Goal: Information Seeking & Learning: Compare options

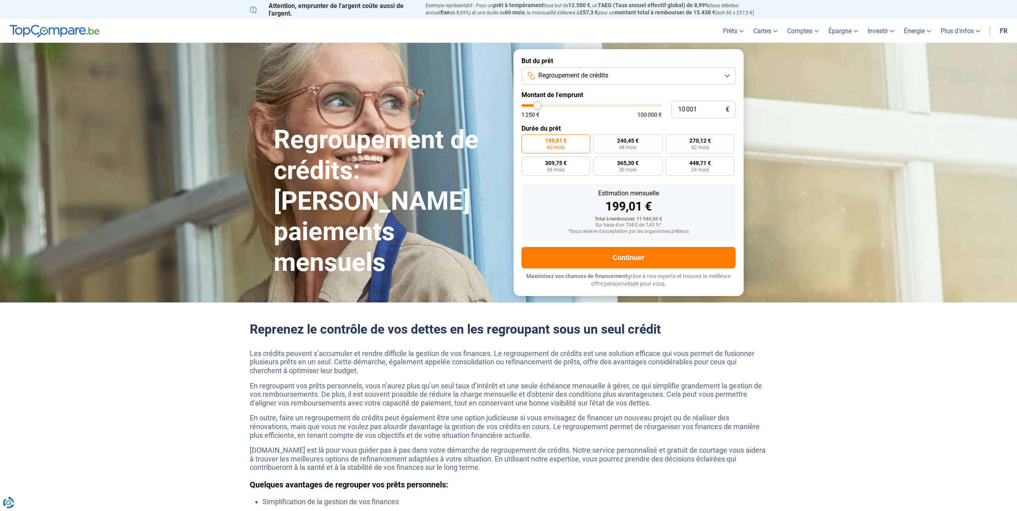
type input "6 750"
type input "6750"
type input "5 750"
type input "5750"
type input "5 250"
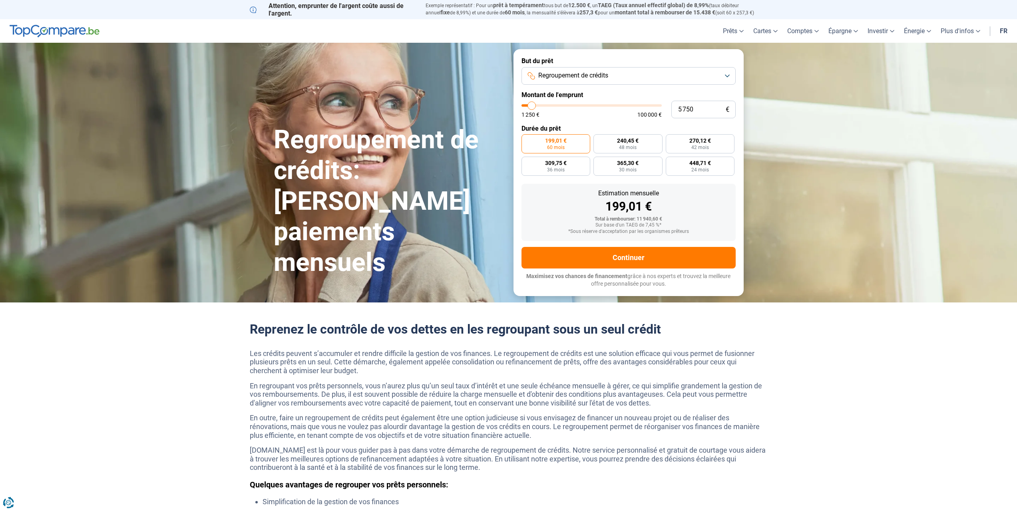
type input "5250"
type input "4 250"
type input "4250"
type input "4 000"
type input "4000"
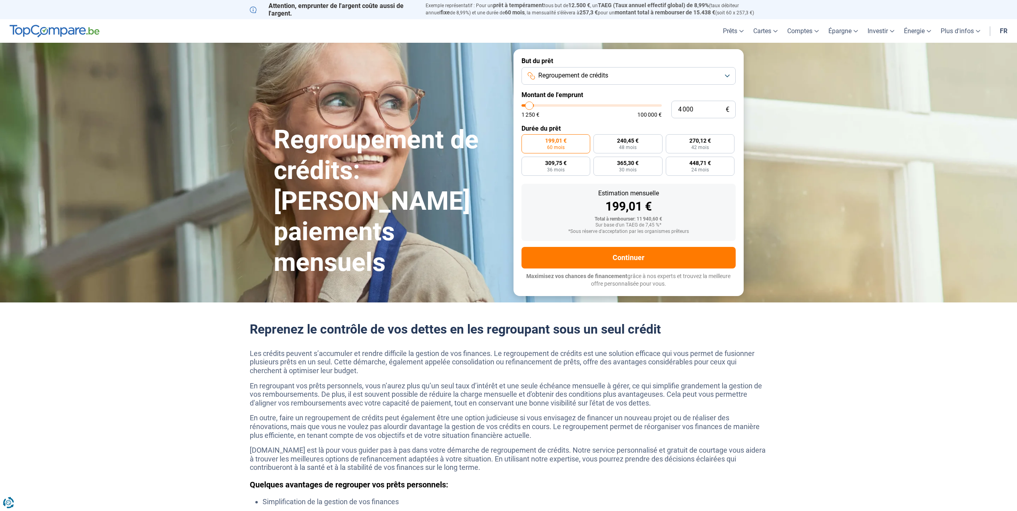
type input "3 500"
type input "3500"
type input "3 000"
type input "3000"
type input "2 750"
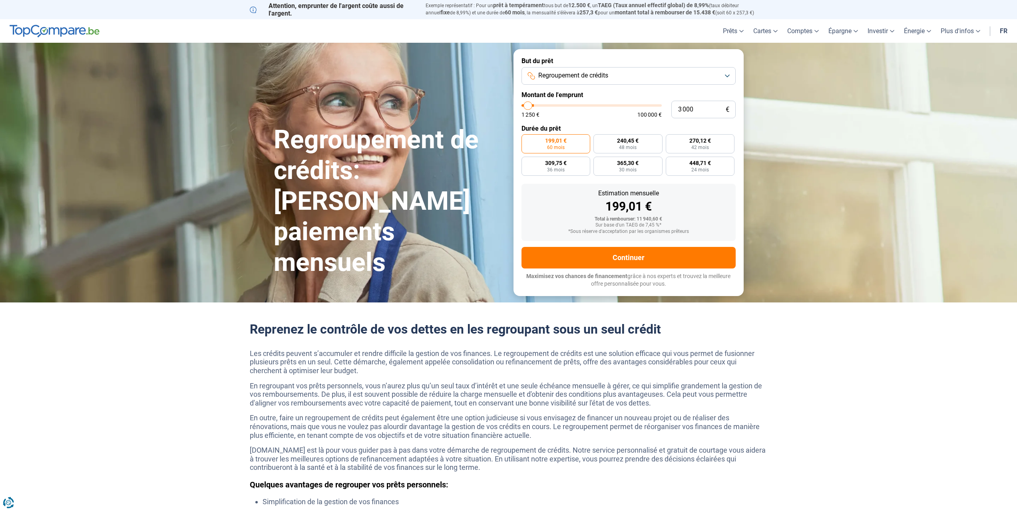
type input "2750"
type input "2 500"
type input "2500"
type input "2 250"
type input "2250"
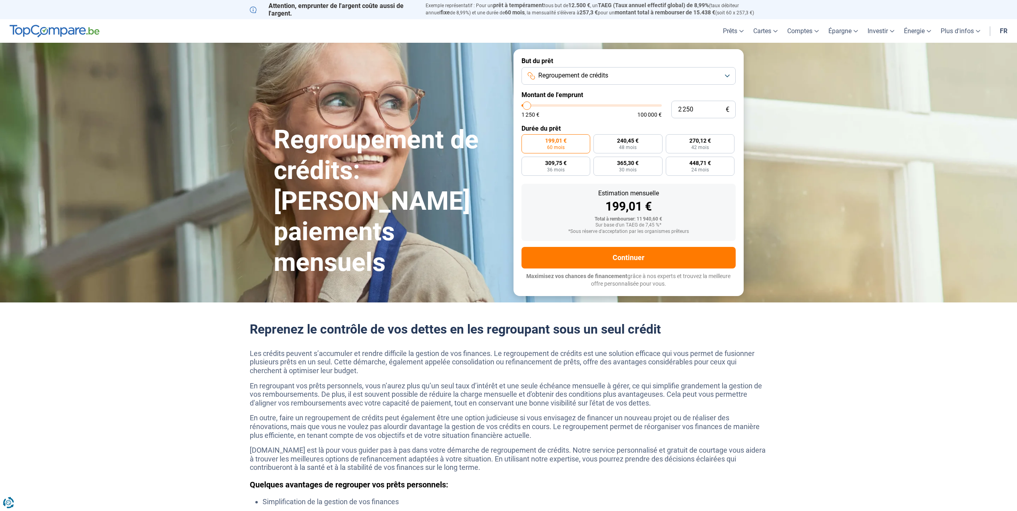
type input "2 000"
type input "2000"
type input "1 250"
drag, startPoint x: 534, startPoint y: 107, endPoint x: 520, endPoint y: 108, distance: 13.6
type input "1250"
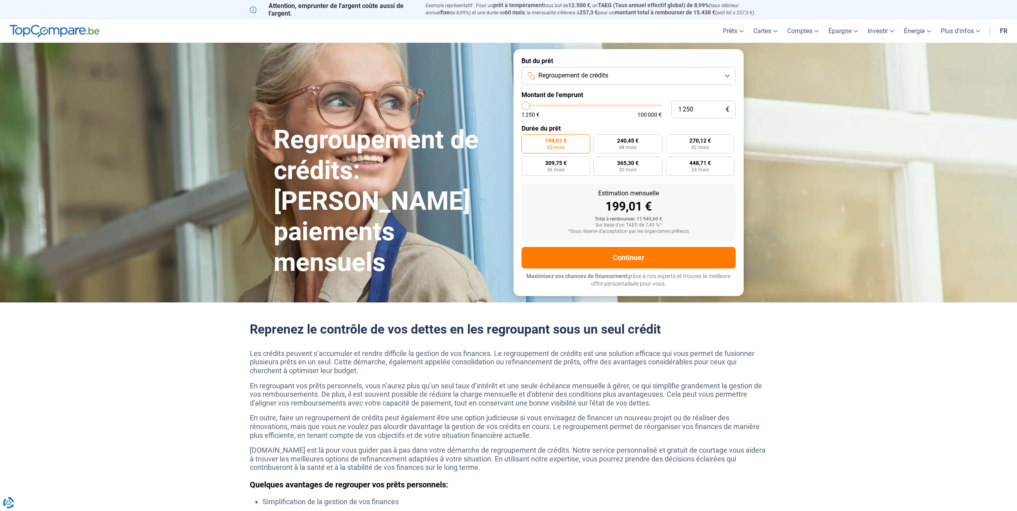
click at [522, 107] on input "range" at bounding box center [592, 105] width 140 height 2
radio input "true"
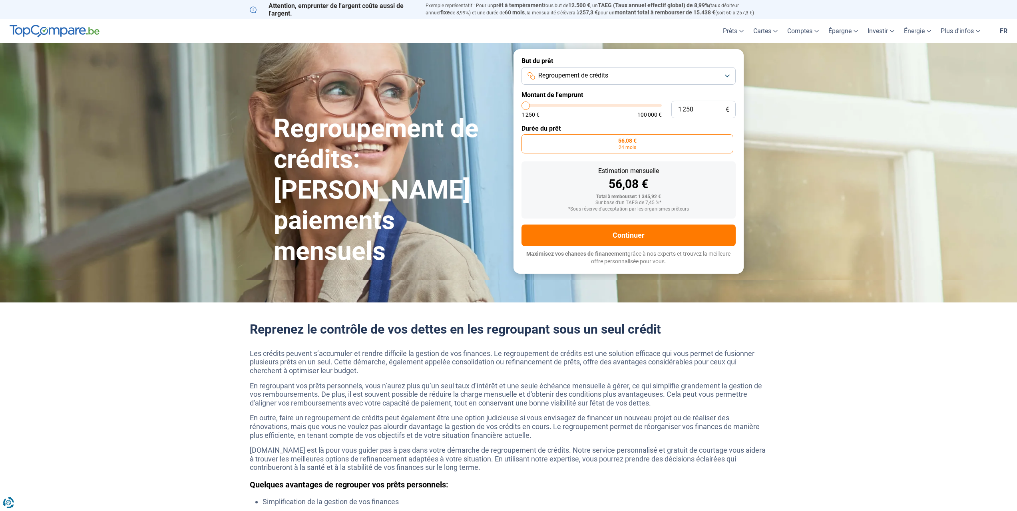
type input "1 500"
type input "1500"
type input "2 250"
type input "2250"
type input "2 500"
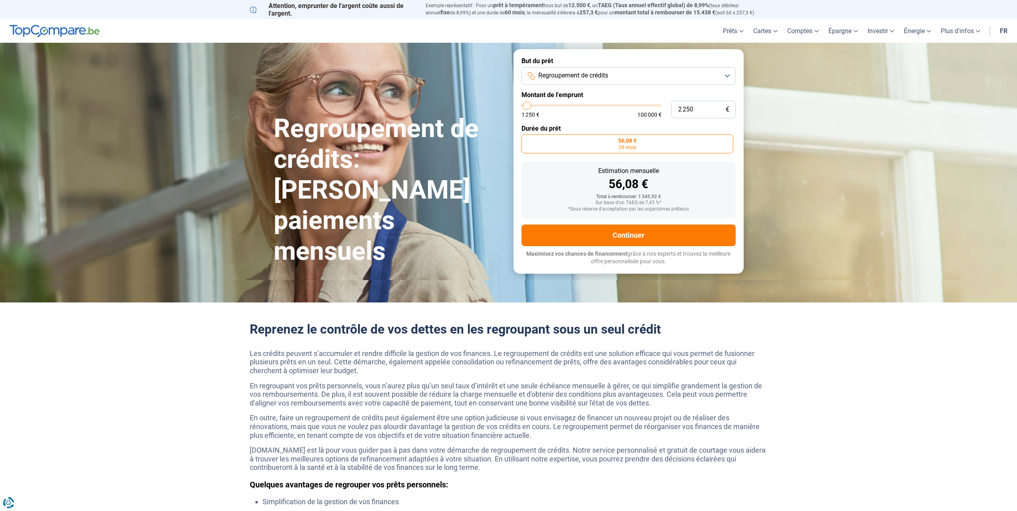
type input "2500"
type input "2 750"
type input "2750"
type input "3 000"
type input "3000"
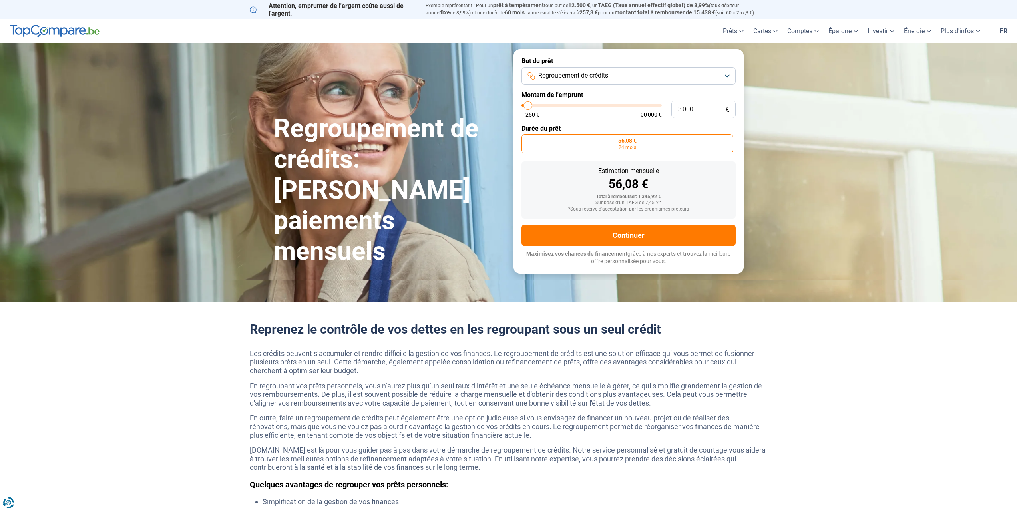
type input "3 500"
type input "3500"
type input "3 750"
type input "3750"
type input "4 000"
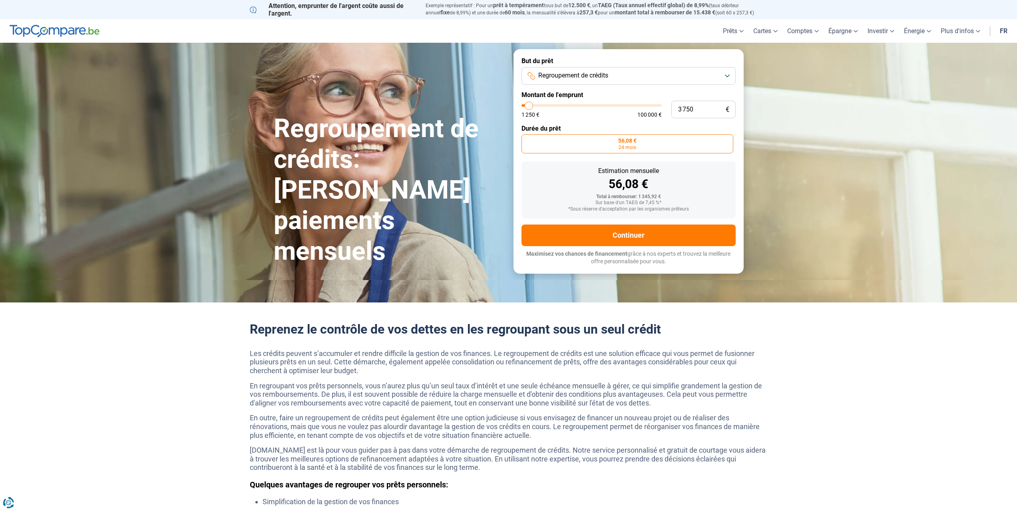
type input "4000"
type input "4 250"
type input "4250"
type input "4 000"
type input "4000"
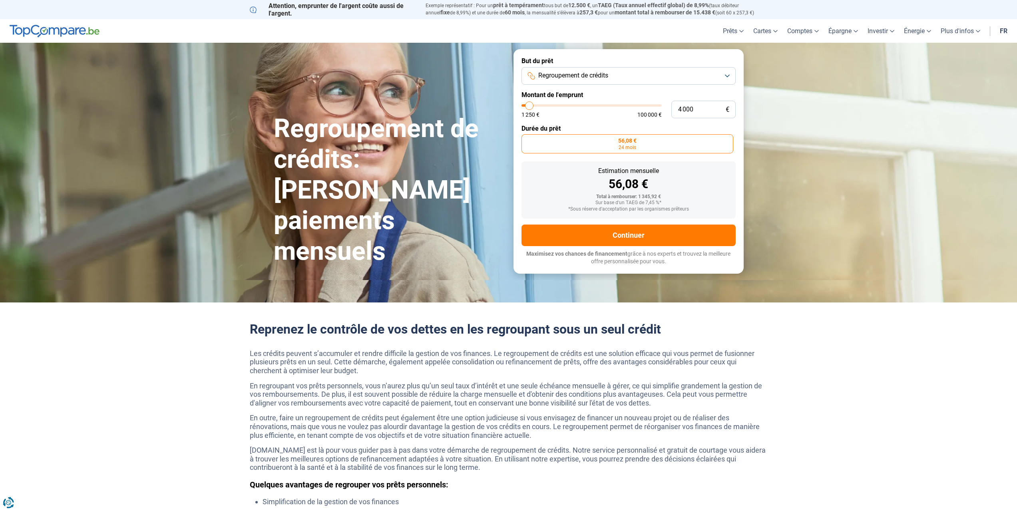
type input "3 750"
type input "3750"
type input "3 000"
type input "3000"
type input "2 750"
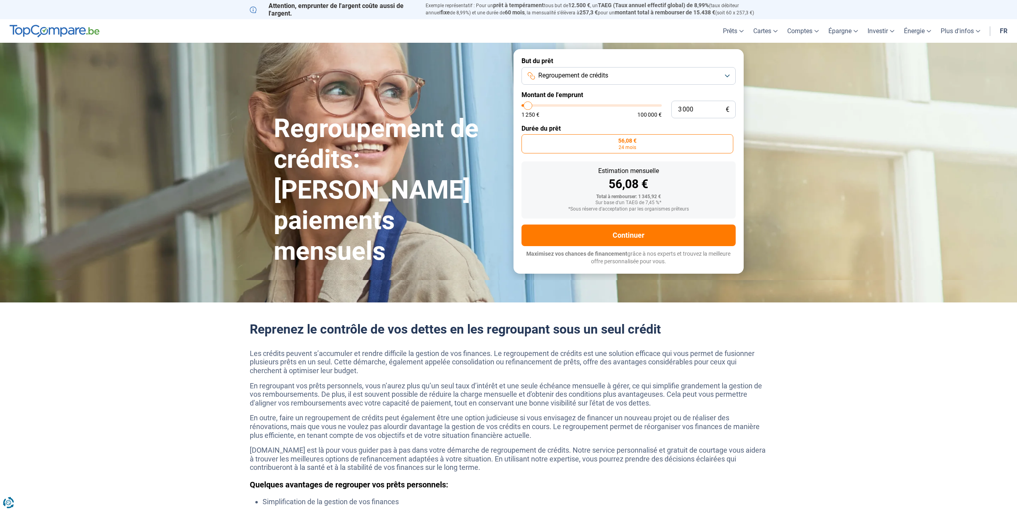
type input "2750"
type input "2 500"
type input "2500"
type input "2 250"
type input "2250"
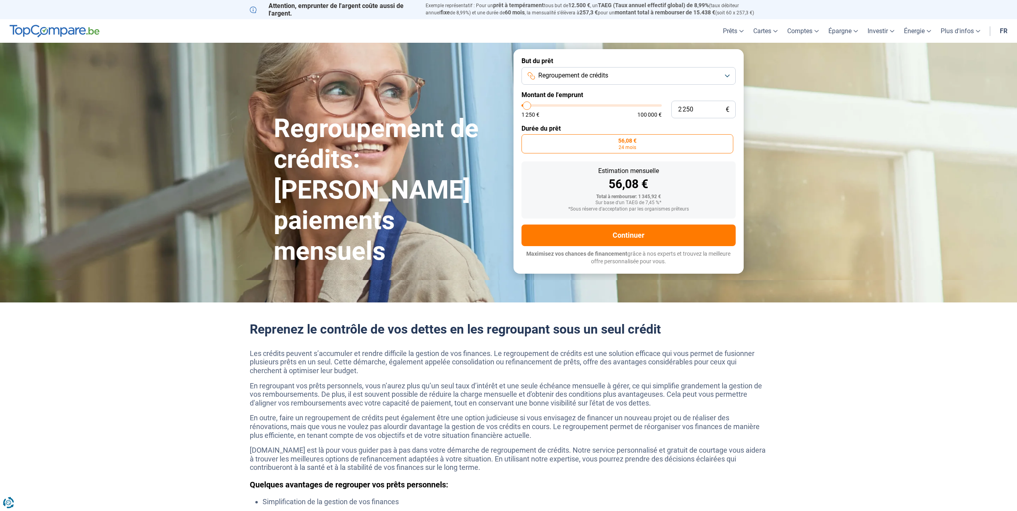
type input "2 000"
type input "2000"
click at [527, 107] on input "range" at bounding box center [592, 105] width 140 height 2
type input "5 000"
type input "5000"
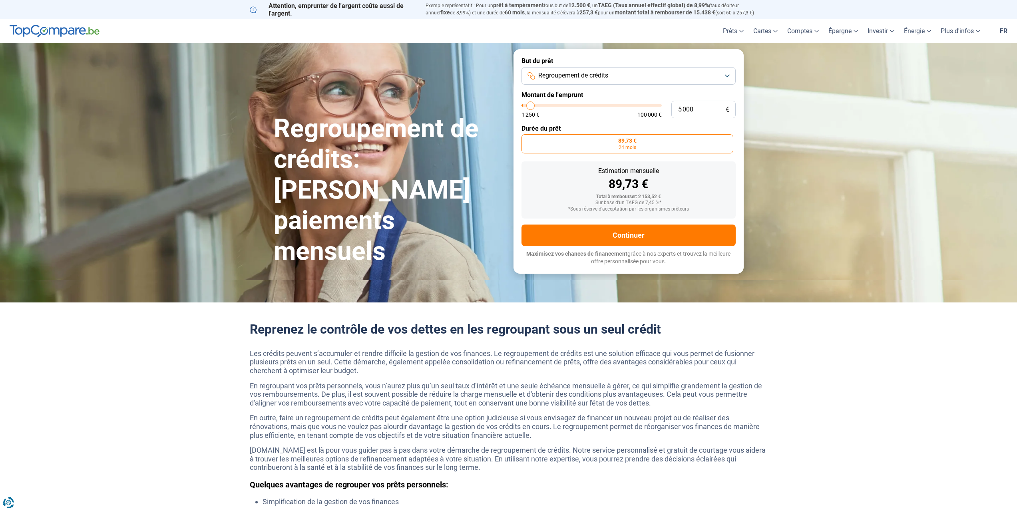
type input "5 250"
type input "5250"
type input "5 500"
type input "5500"
type input "5 750"
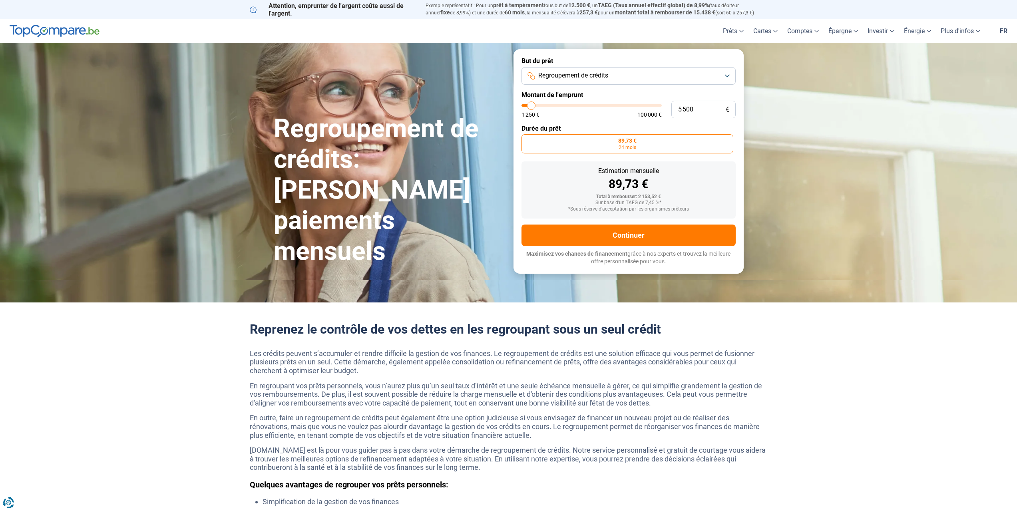
type input "5750"
type input "6 000"
type input "6000"
type input "6 750"
type input "6750"
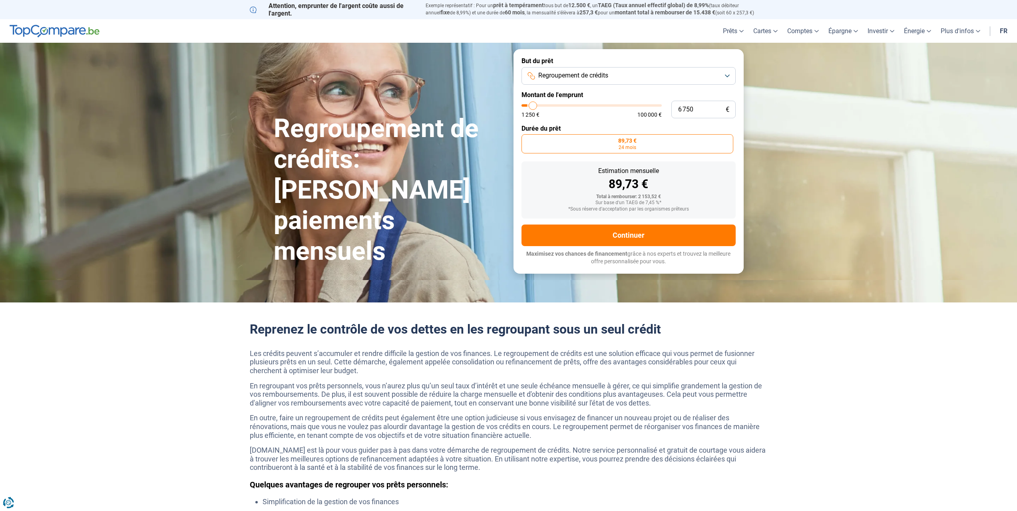
type input "7 000"
type input "7000"
click at [534, 106] on input "range" at bounding box center [592, 105] width 140 height 2
radio input "false"
type input "6 750"
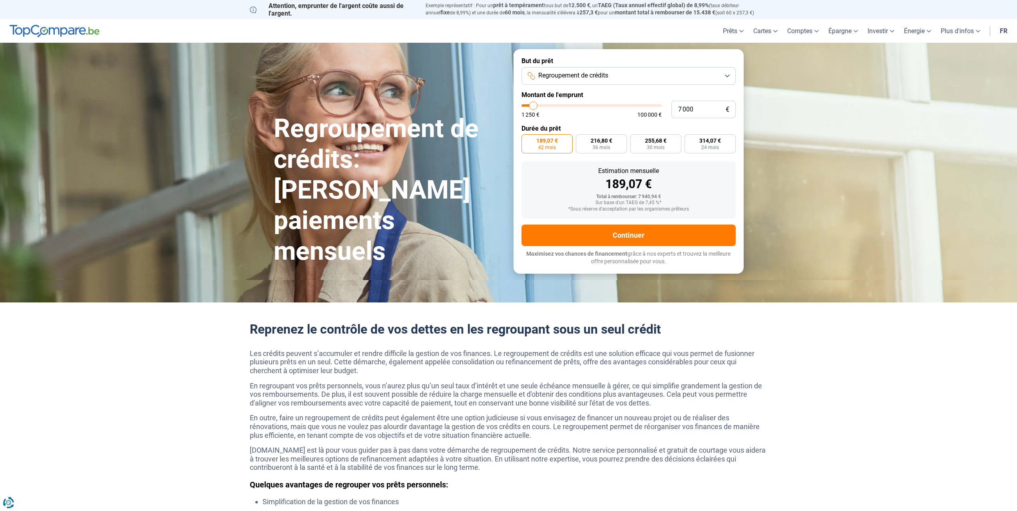
type input "6750"
type input "6 000"
type input "6000"
type input "5 750"
type input "5750"
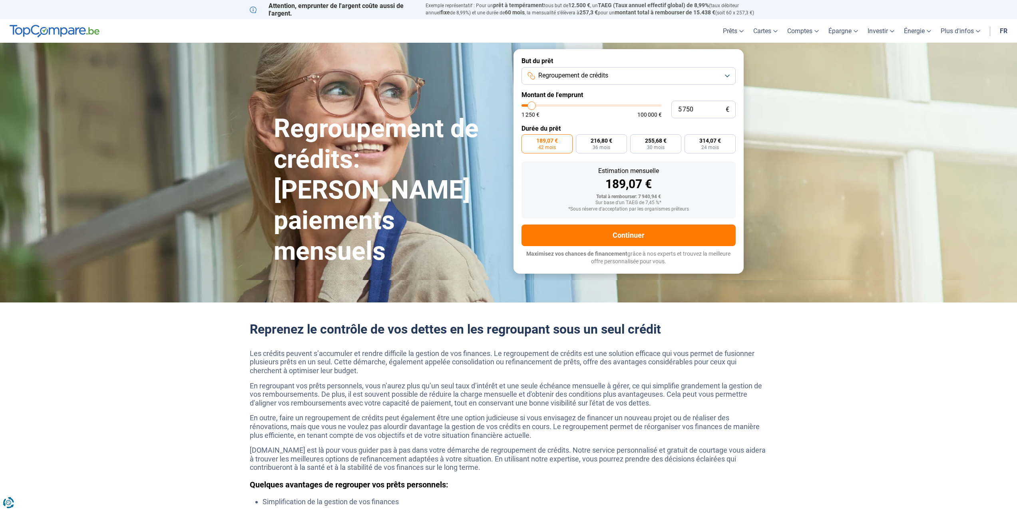
type input "5 500"
type input "5500"
type input "5 250"
type input "5250"
type input "5 000"
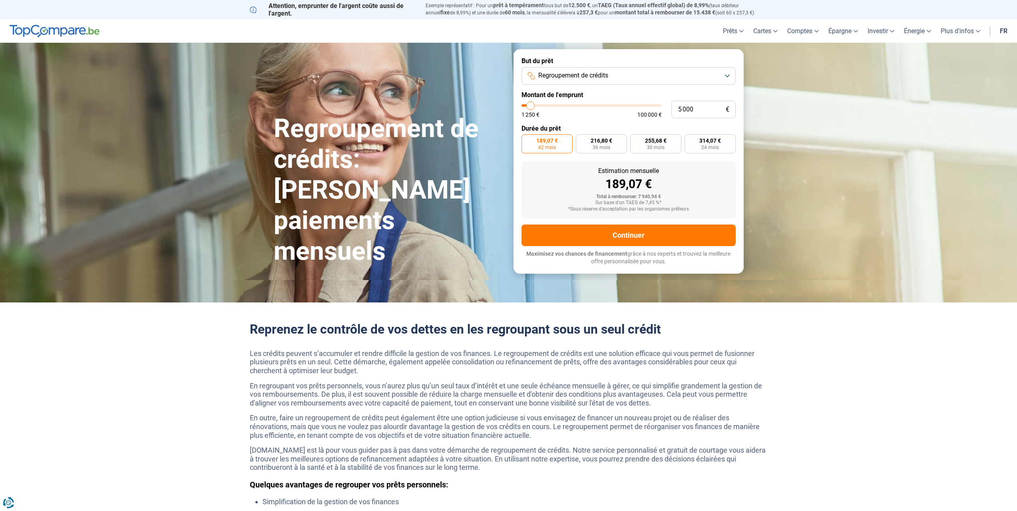
type input "5000"
click at [531, 107] on input "range" at bounding box center [592, 105] width 140 height 2
radio input "true"
type input "4 000"
type input "4000"
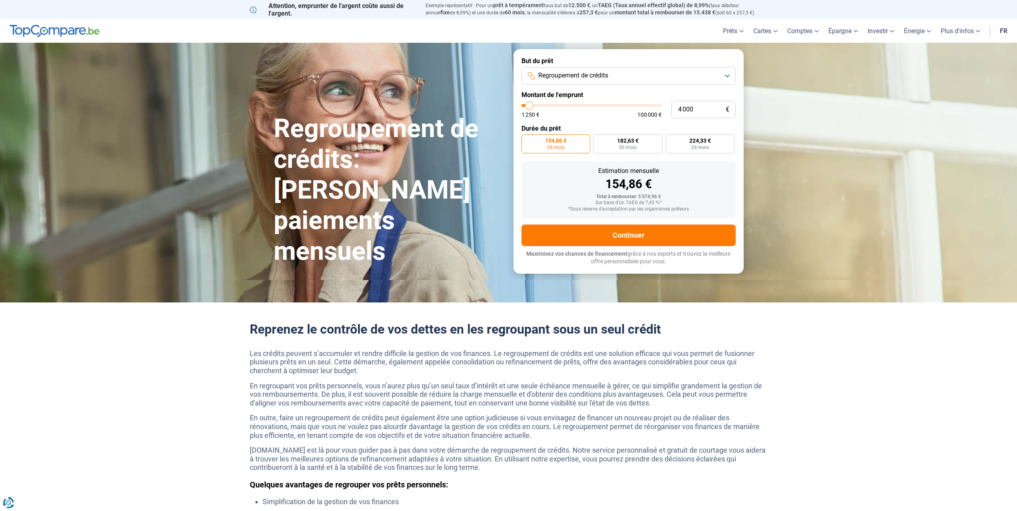
type input "3 500"
type input "3500"
click at [529, 107] on input "range" at bounding box center [592, 105] width 140 height 2
radio input "true"
type input "3 000"
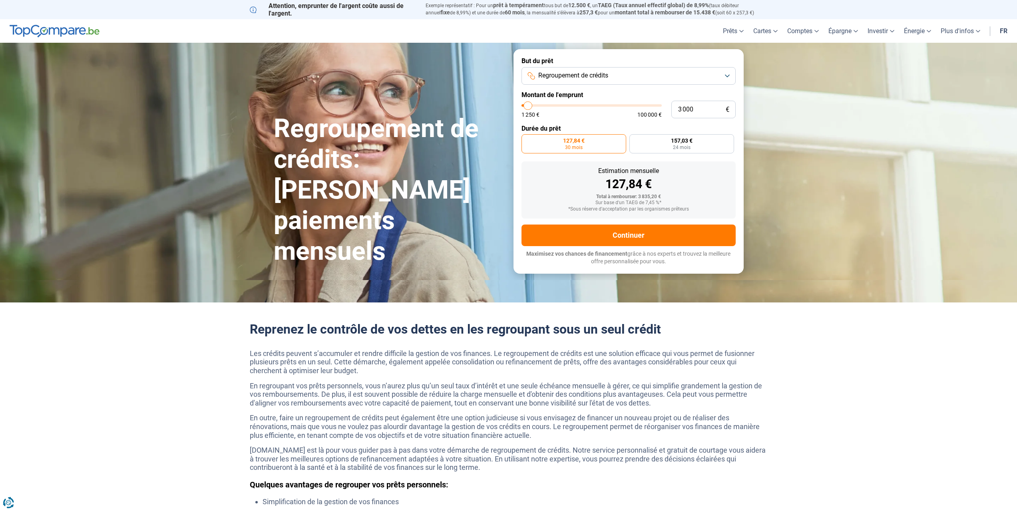
type input "3000"
click at [528, 107] on input "range" at bounding box center [592, 105] width 140 height 2
type input "2 750"
type input "2750"
click at [528, 107] on input "range" at bounding box center [592, 105] width 140 height 2
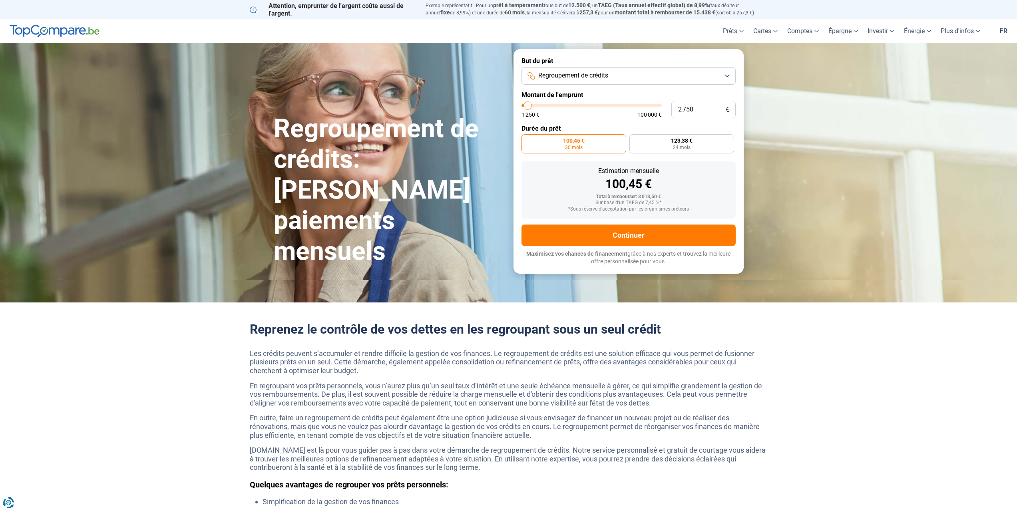
type input "3 000"
type input "3000"
type input "3 500"
type input "3500"
click at [529, 107] on input "range" at bounding box center [592, 105] width 140 height 2
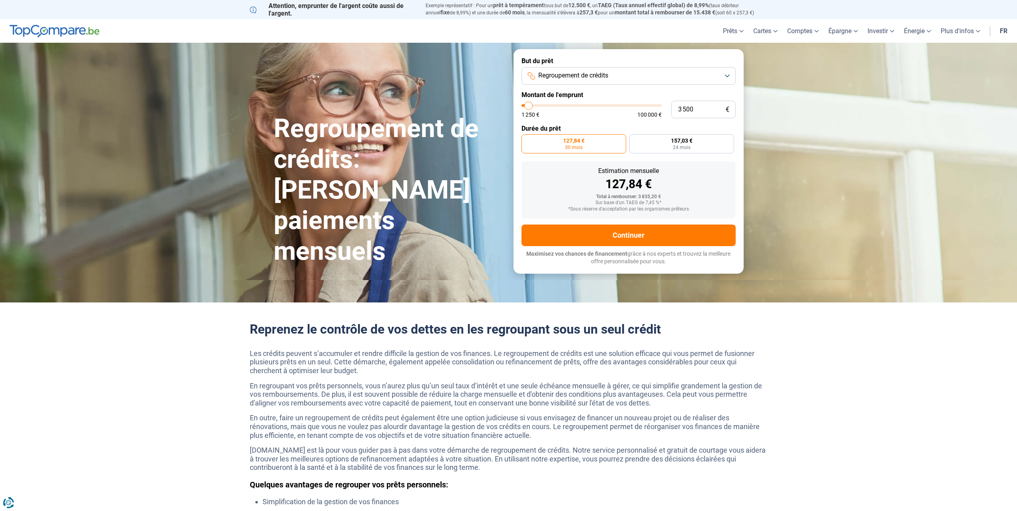
type input "3 750"
type input "3750"
type input "4 000"
type input "4000"
type input "4 250"
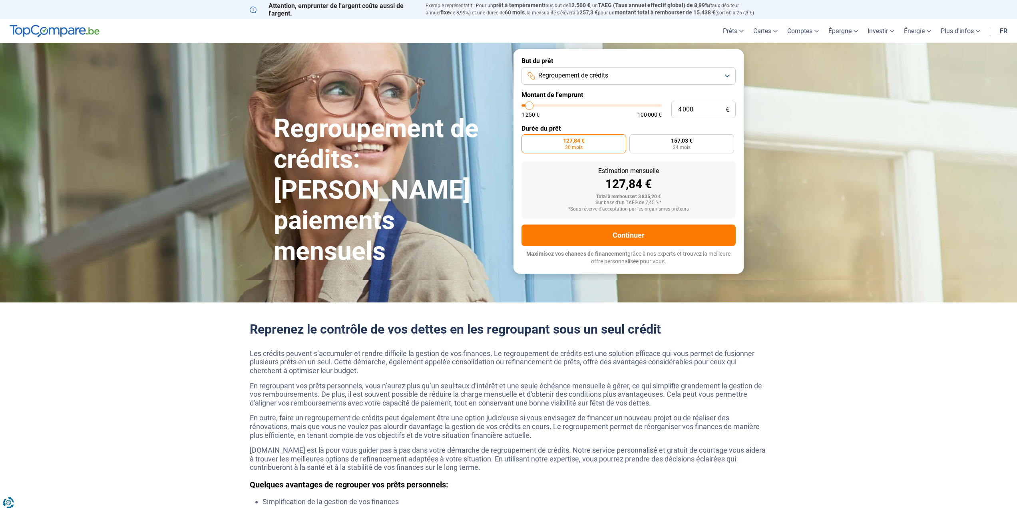
type input "4250"
type input "4 500"
type input "4500"
type input "4 250"
type input "4250"
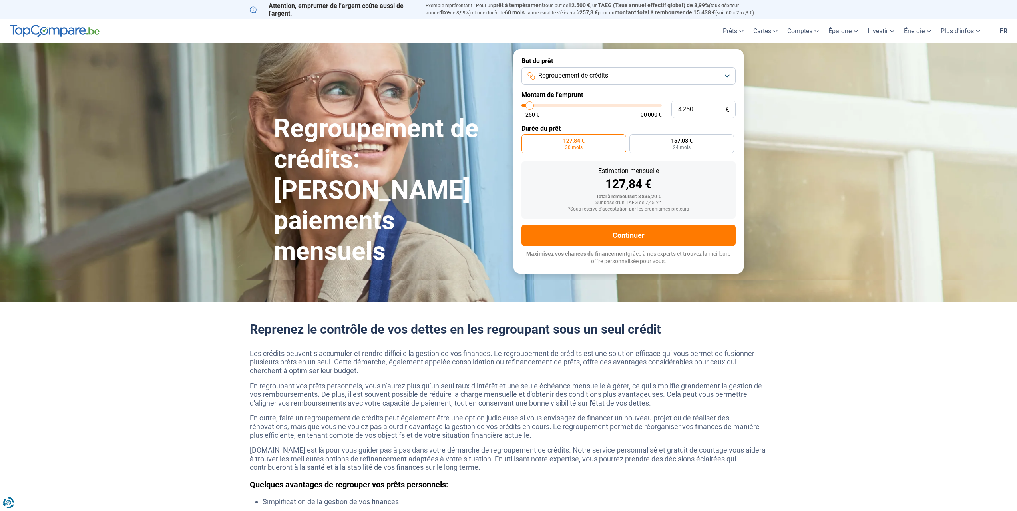
type input "4 000"
type input "4000"
click at [530, 107] on input "range" at bounding box center [592, 105] width 140 height 2
radio input "false"
type input "3 750"
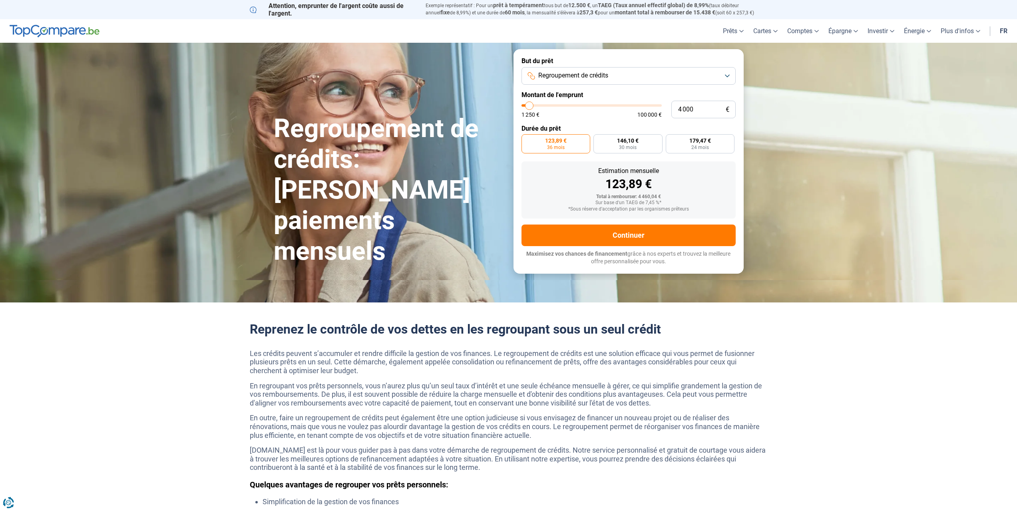
type input "3750"
type input "3 000"
type input "3000"
type input "2 750"
type input "2750"
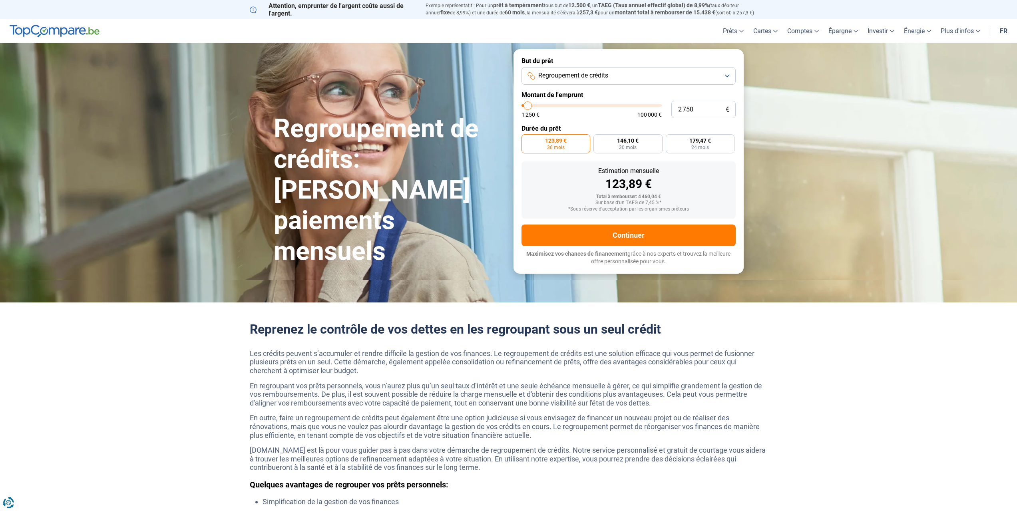
type input "2 000"
type input "2000"
click at [527, 107] on input "range" at bounding box center [592, 105] width 140 height 2
radio input "true"
type input "2 250"
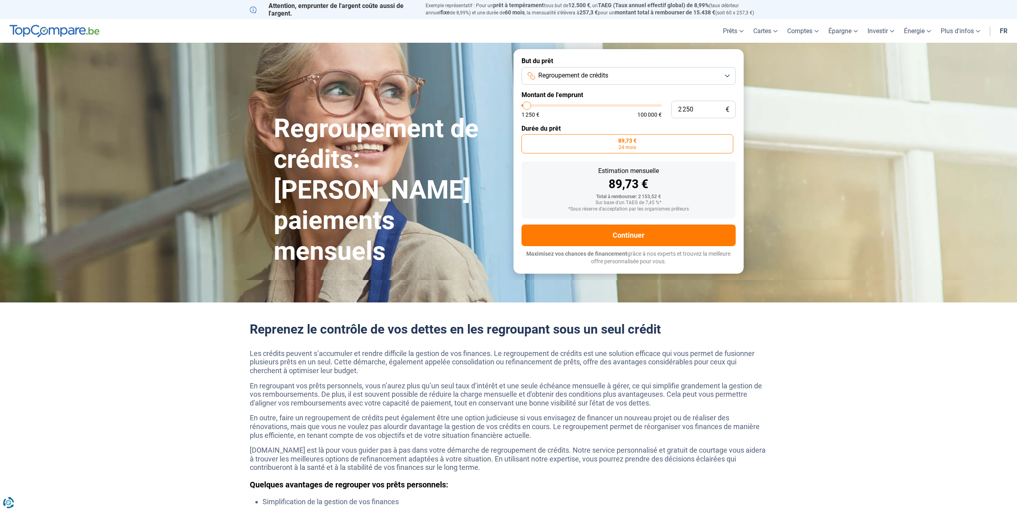
type input "2250"
click at [527, 107] on input "range" at bounding box center [592, 105] width 140 height 2
type input "2 500"
type input "2500"
type input "2 750"
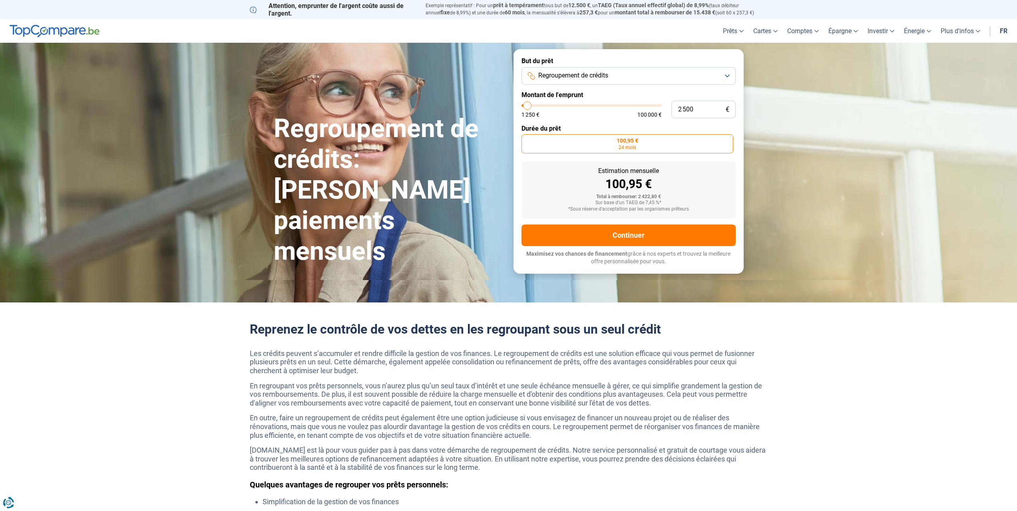
type input "2750"
type input "2 500"
type input "2500"
type input "2 000"
type input "2000"
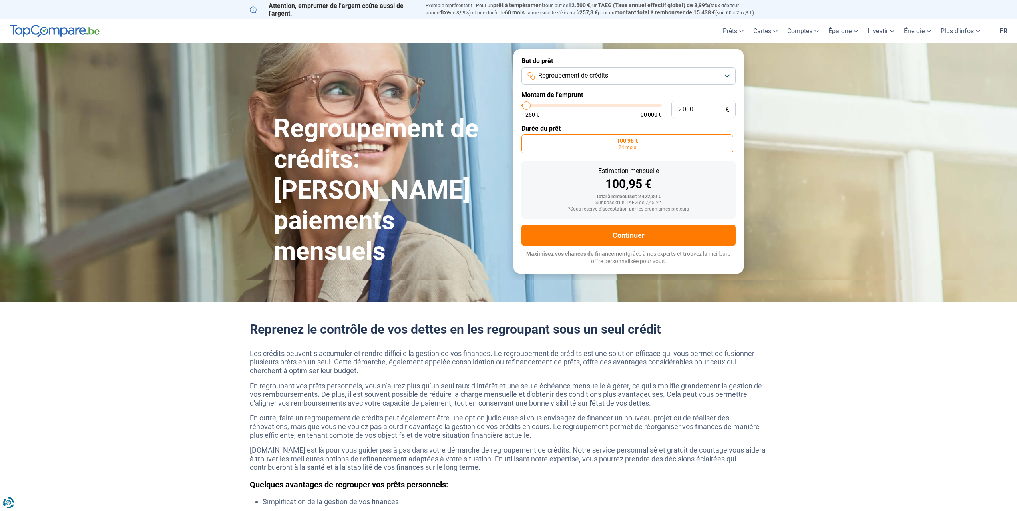
type input "2 500"
type input "2500"
click at [528, 107] on input "range" at bounding box center [592, 105] width 140 height 2
type input "2 750"
type input "2750"
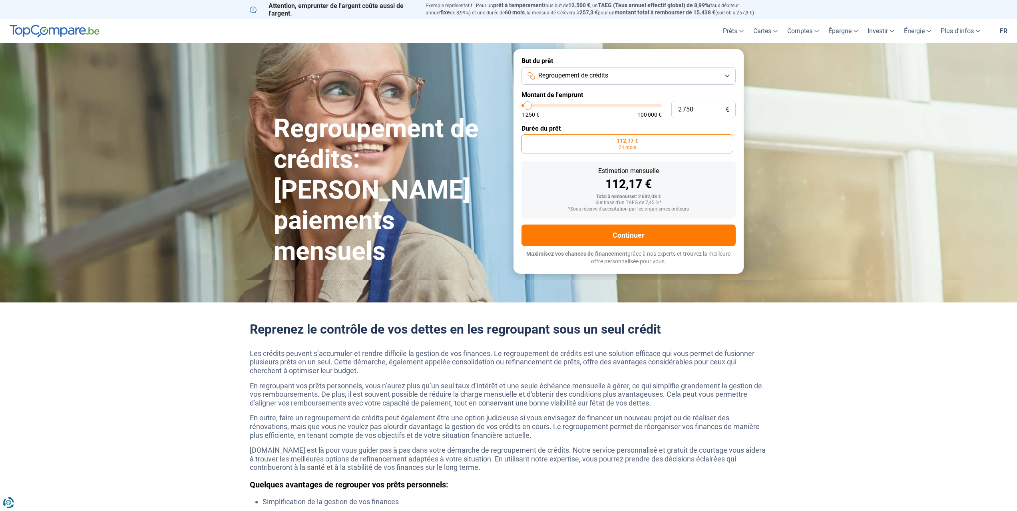
type input "3 000"
type input "3000"
type input "3 500"
type input "3500"
type input "3 000"
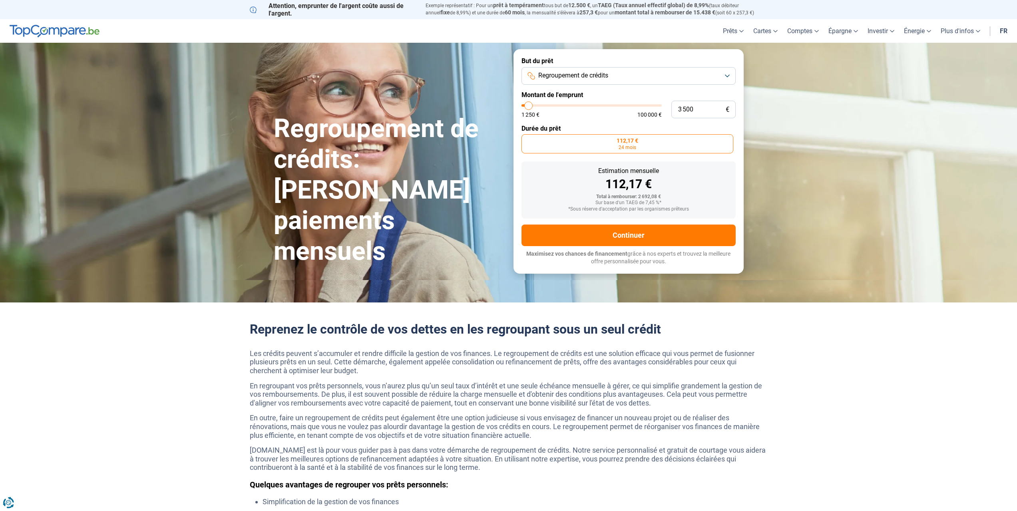
type input "3000"
type input "2 750"
type input "2750"
click at [528, 107] on input "range" at bounding box center [592, 105] width 140 height 2
radio input "false"
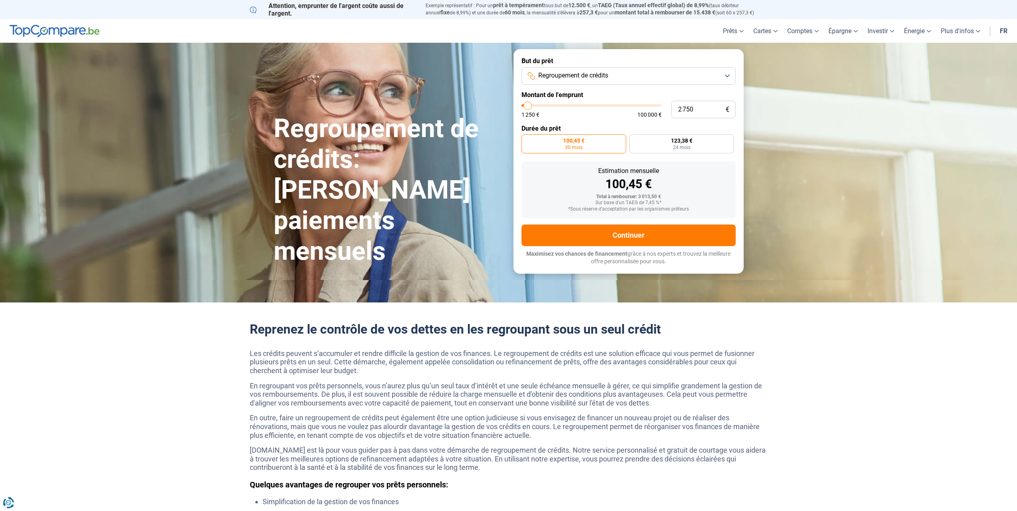
type input "2 250"
type input "2250"
type input "2 000"
type input "2000"
type input "1 500"
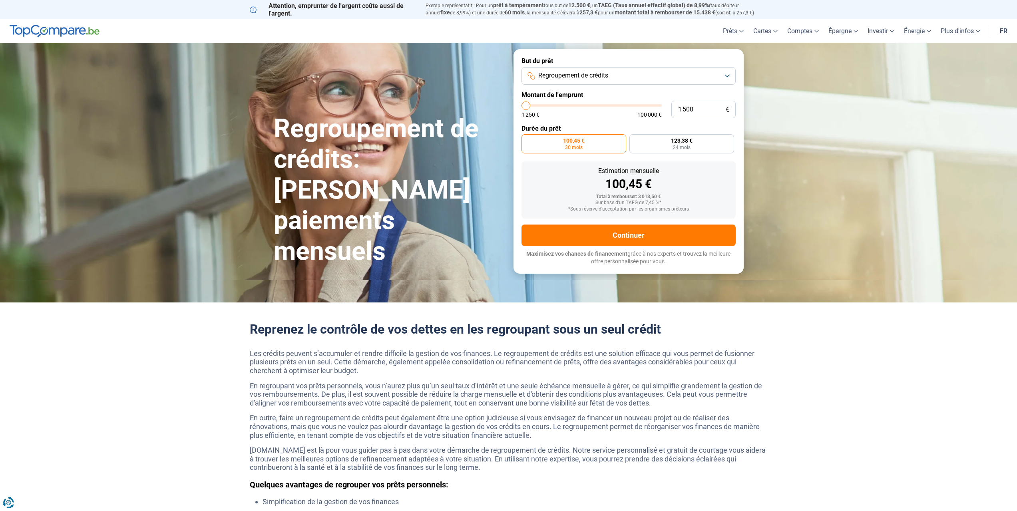
type input "1500"
click at [526, 107] on input "range" at bounding box center [592, 105] width 140 height 2
radio input "true"
type input "3 500"
type input "3500"
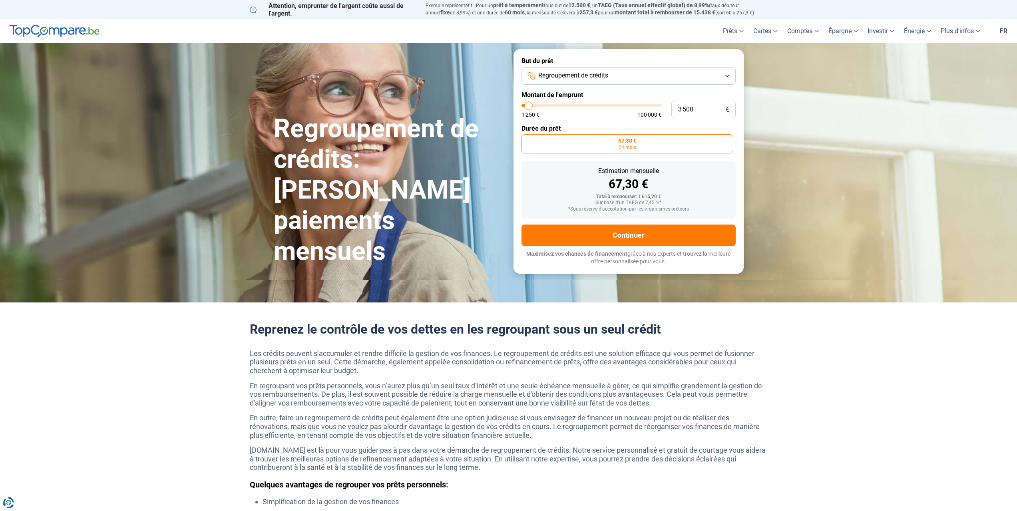
type input "3 000"
type input "3000"
type input "2 750"
type input "2750"
click at [528, 107] on input "range" at bounding box center [592, 105] width 140 height 2
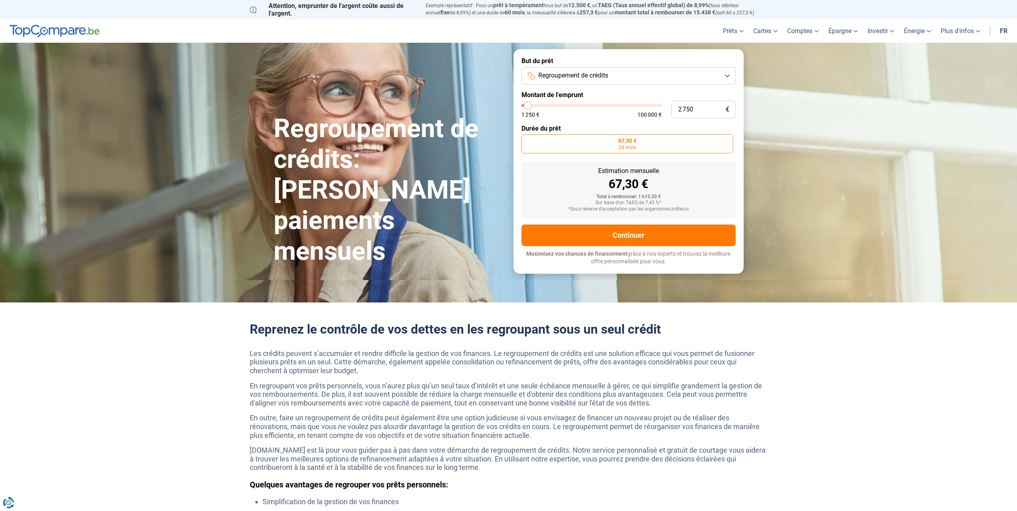
radio input "false"
type input "3 000"
type input "3000"
type input "3 500"
type input "3500"
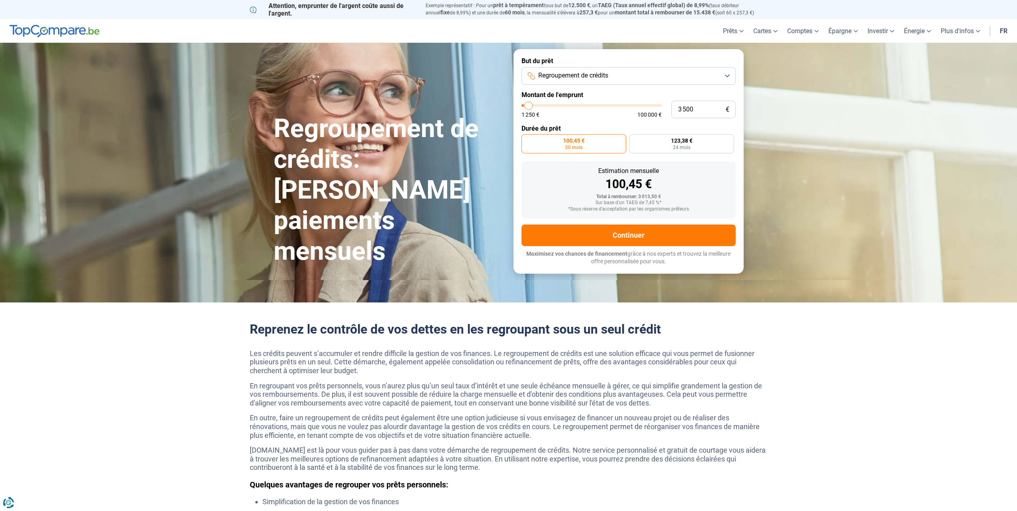
type input "3 750"
type input "3750"
type input "4 000"
type input "4000"
type input "4 250"
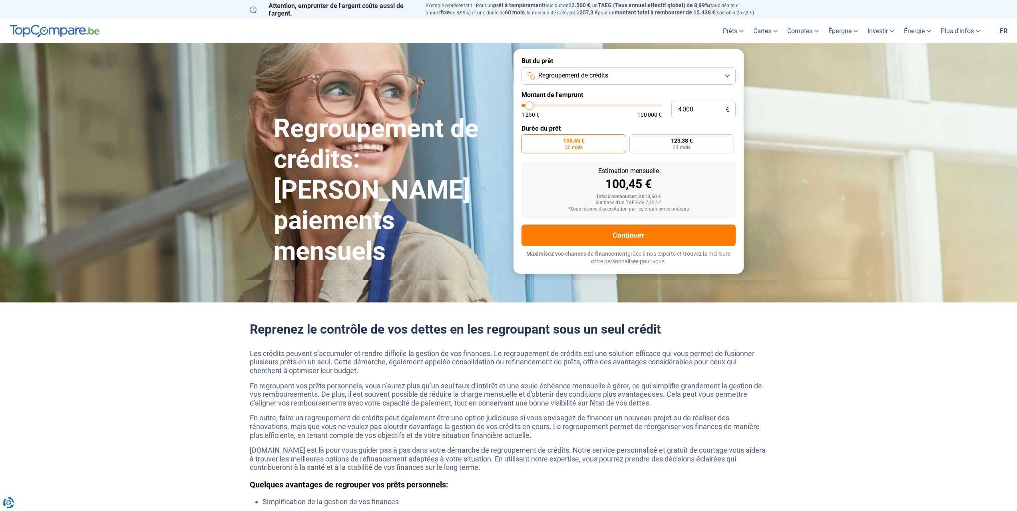
type input "4250"
type input "5 000"
type input "5000"
type input "5 250"
type input "5250"
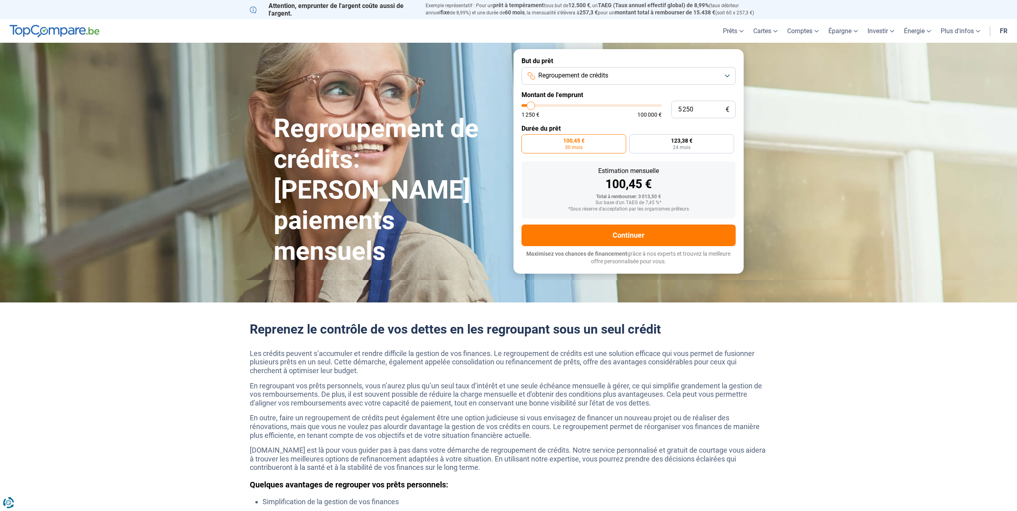
type input "4 500"
type input "4500"
type input "4 250"
type input "4250"
click at [530, 106] on input "range" at bounding box center [592, 105] width 140 height 2
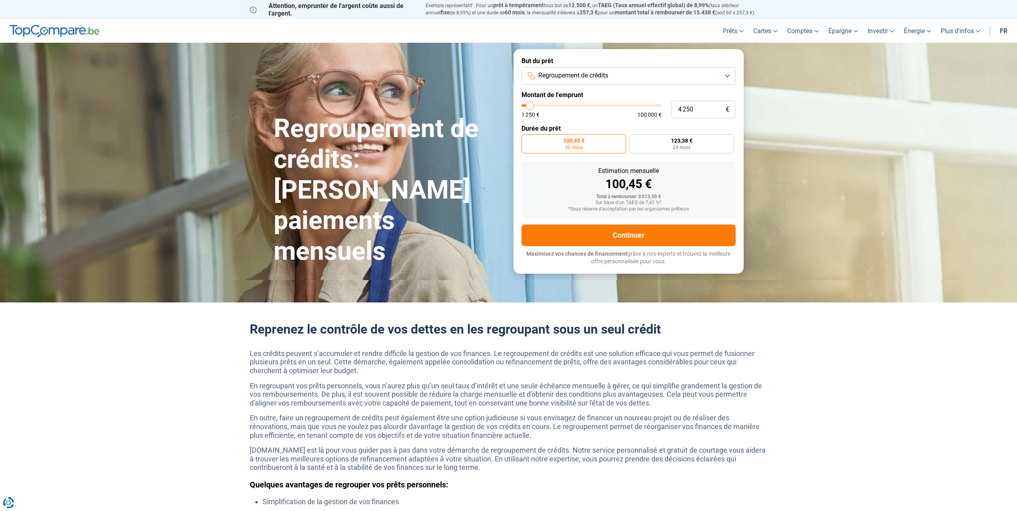
radio input "false"
type input "4 500"
type input "4500"
type input "5 000"
type input "5000"
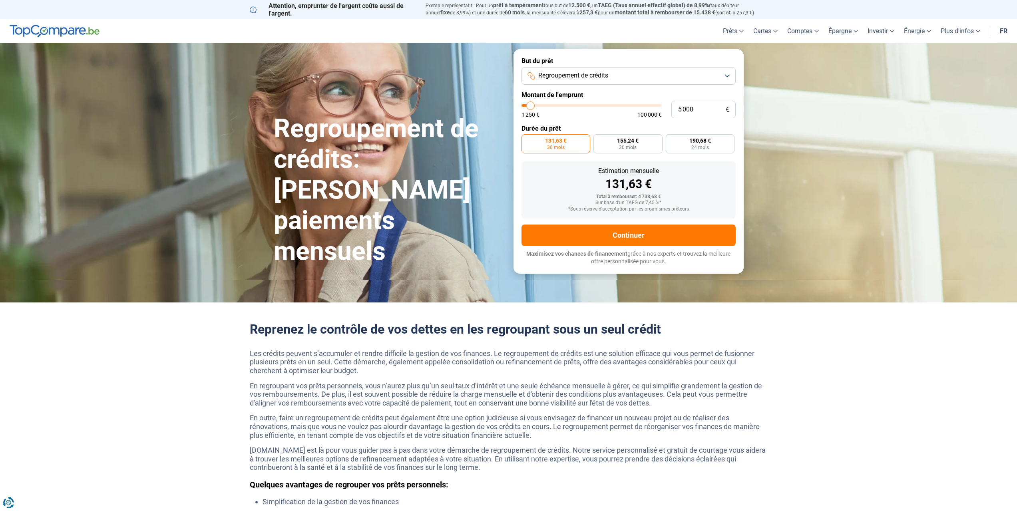
type input "5 500"
type input "5500"
type input "6 000"
type input "6000"
type input "6 500"
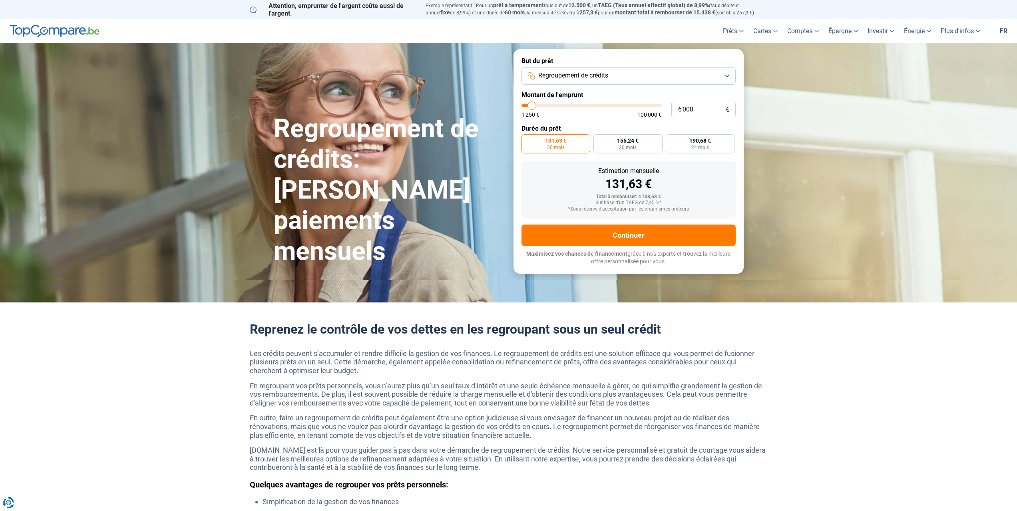
type input "6500"
type input "7 250"
type input "7250"
type input "8 000"
drag, startPoint x: 530, startPoint y: 106, endPoint x: 535, endPoint y: 106, distance: 4.9
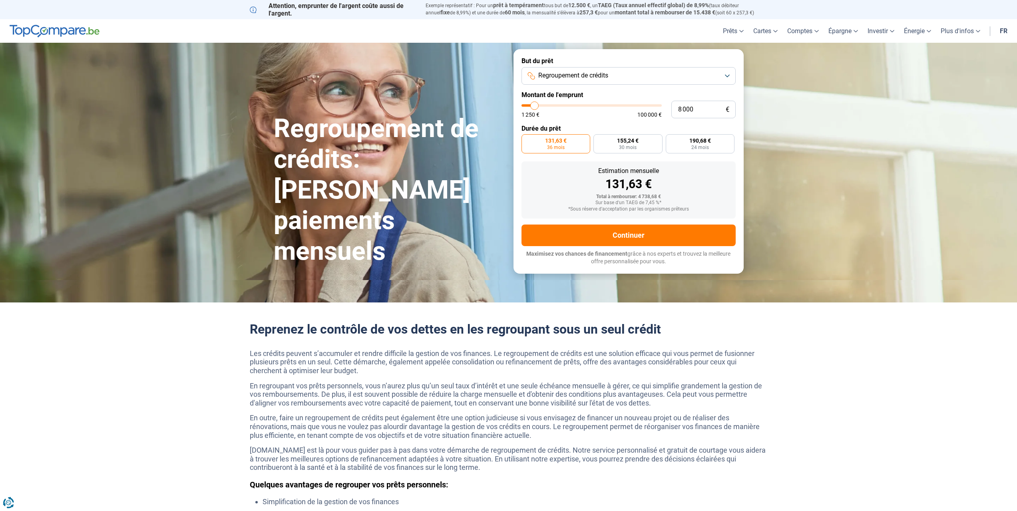
type input "8000"
click at [535, 106] on input "range" at bounding box center [592, 105] width 140 height 2
radio input "false"
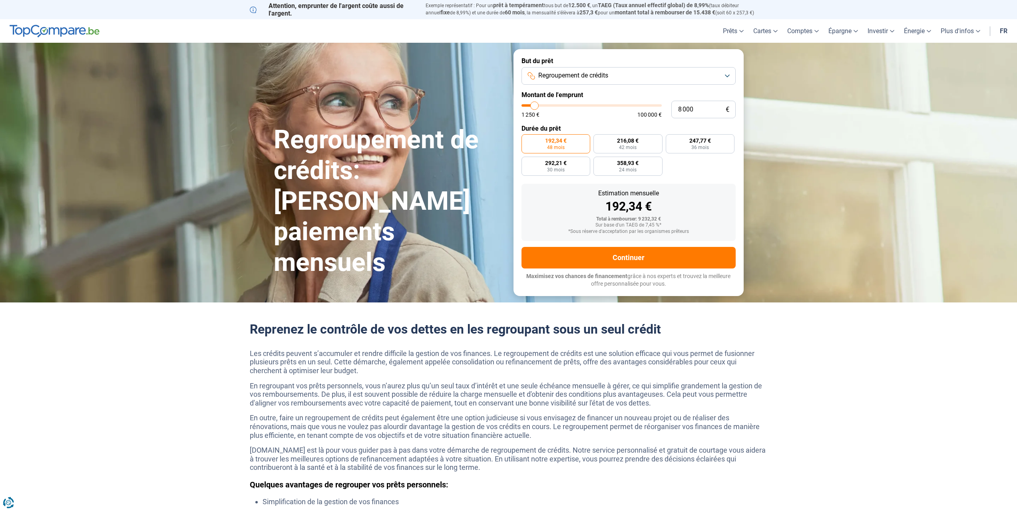
type input "7 500"
type input "7500"
type input "7 250"
type input "7250"
type input "7 000"
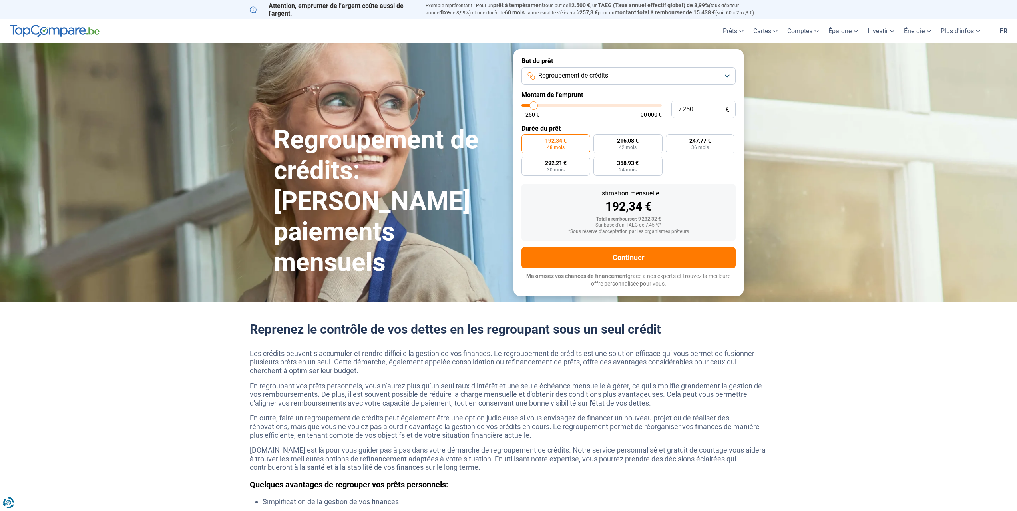
type input "7000"
type input "6 750"
type input "6750"
type input "6 500"
click at [533, 107] on input "range" at bounding box center [592, 105] width 140 height 2
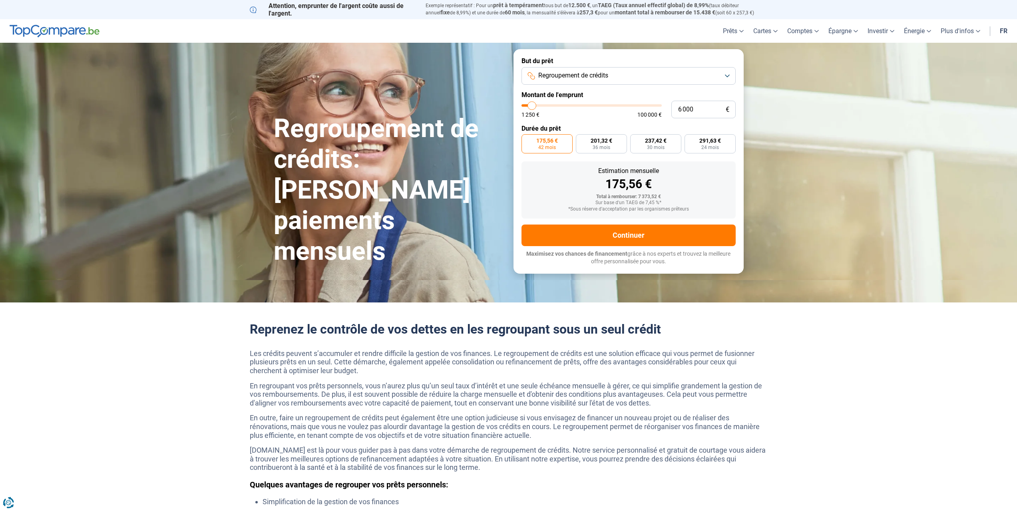
click at [532, 107] on input "range" at bounding box center [592, 105] width 140 height 2
click at [531, 107] on input "range" at bounding box center [592, 105] width 140 height 2
click at [530, 107] on input "range" at bounding box center [592, 105] width 140 height 2
click at [531, 107] on input "range" at bounding box center [592, 105] width 140 height 2
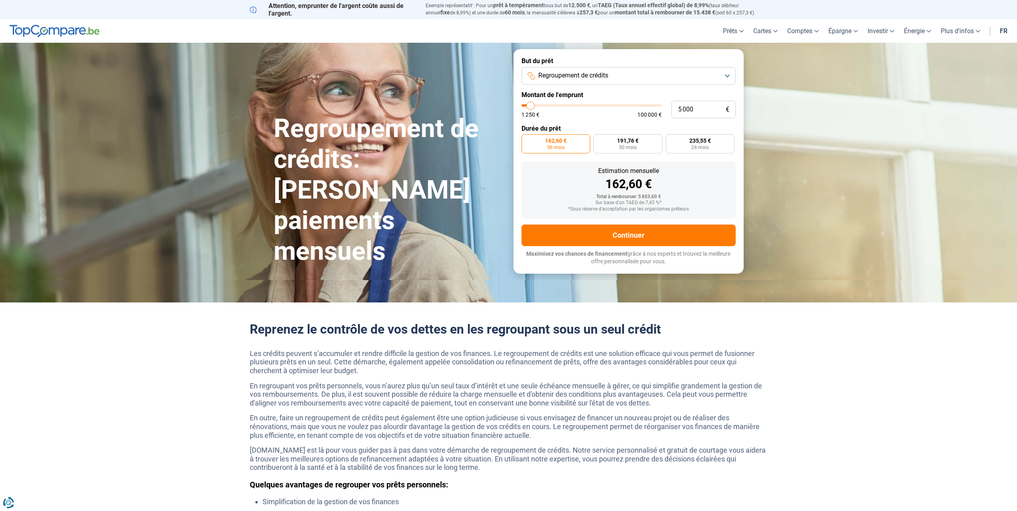
click at [531, 107] on input "range" at bounding box center [592, 105] width 140 height 2
click at [530, 106] on input "range" at bounding box center [592, 105] width 140 height 2
drag, startPoint x: 530, startPoint y: 106, endPoint x: 538, endPoint y: 107, distance: 7.2
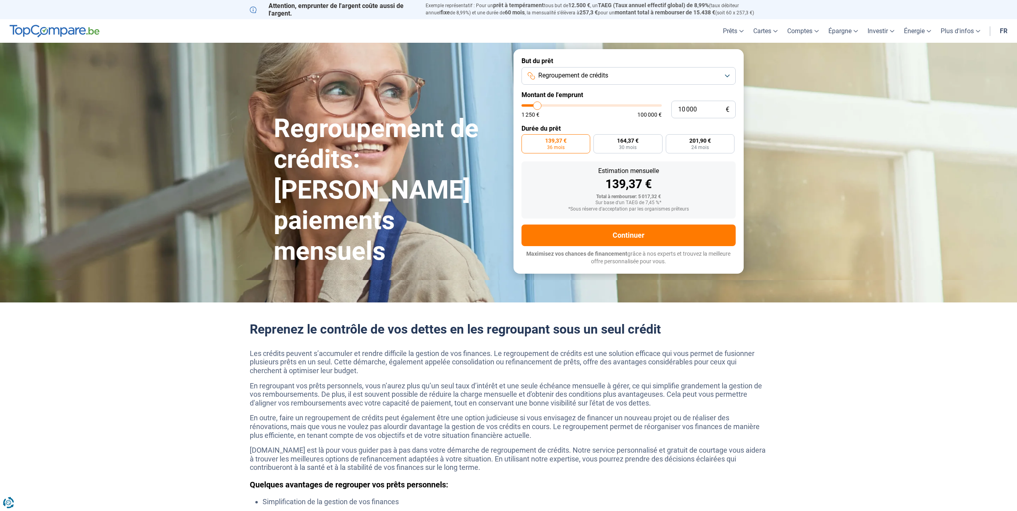
click at [538, 107] on input "range" at bounding box center [592, 105] width 140 height 2
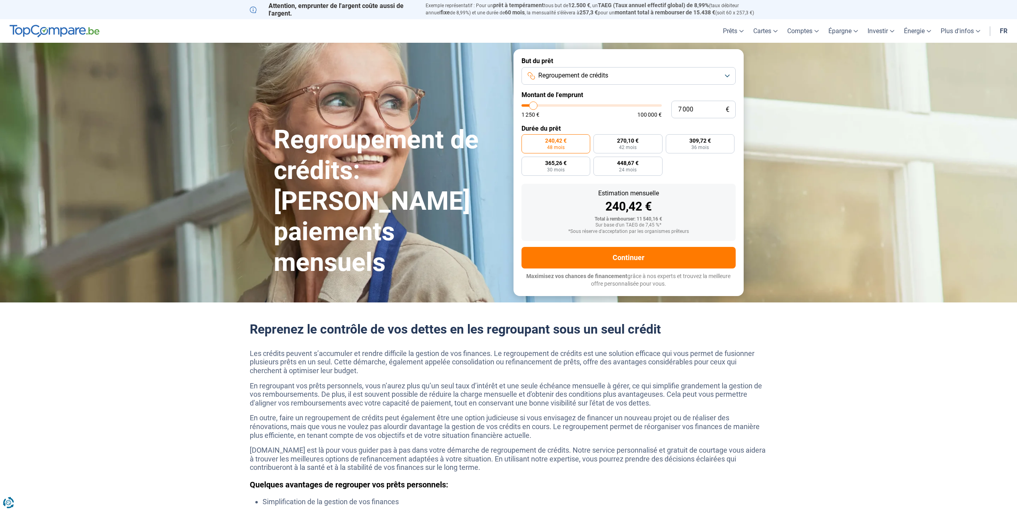
click at [534, 107] on input "range" at bounding box center [592, 105] width 140 height 2
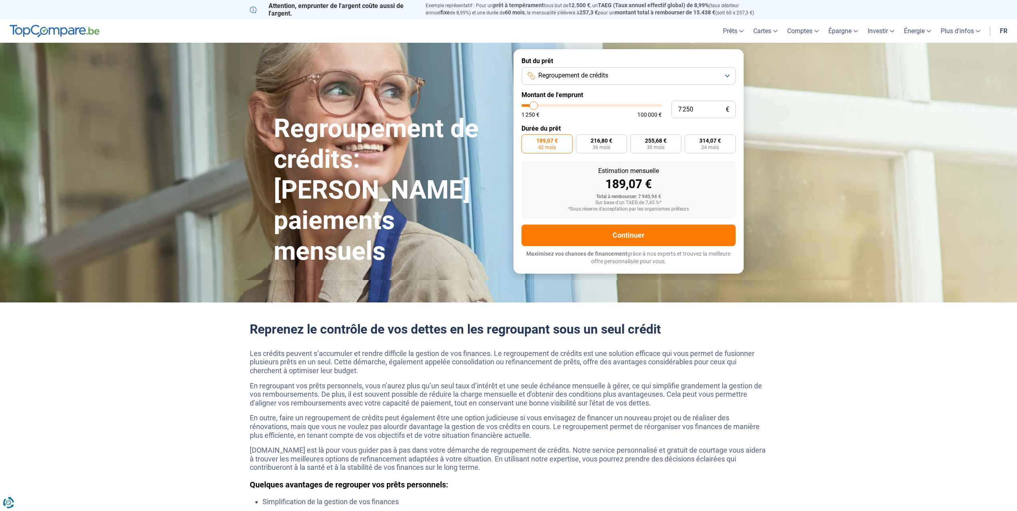
click at [534, 107] on input "range" at bounding box center [592, 105] width 140 height 2
click at [536, 107] on input "range" at bounding box center [592, 105] width 140 height 2
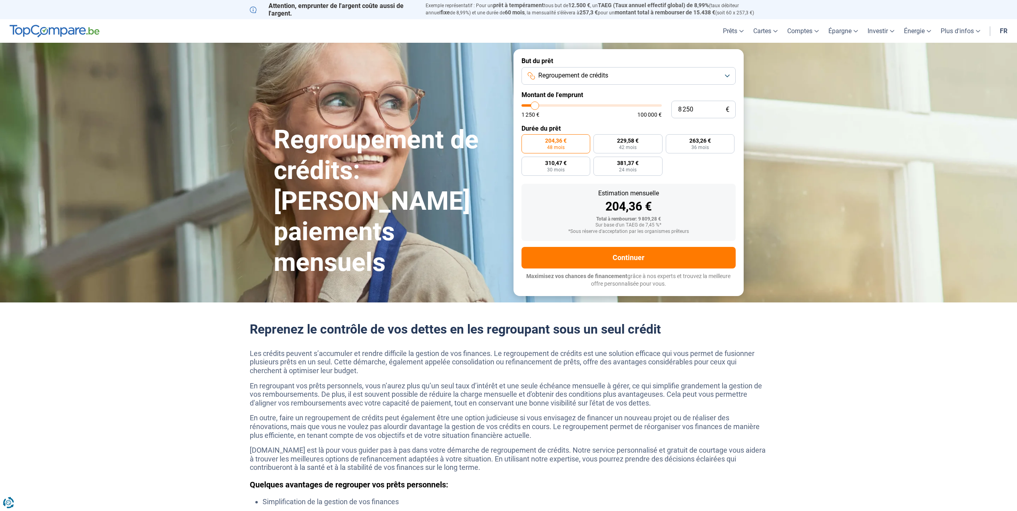
click at [535, 107] on input "range" at bounding box center [592, 105] width 140 height 2
click at [534, 107] on input "range" at bounding box center [592, 105] width 140 height 2
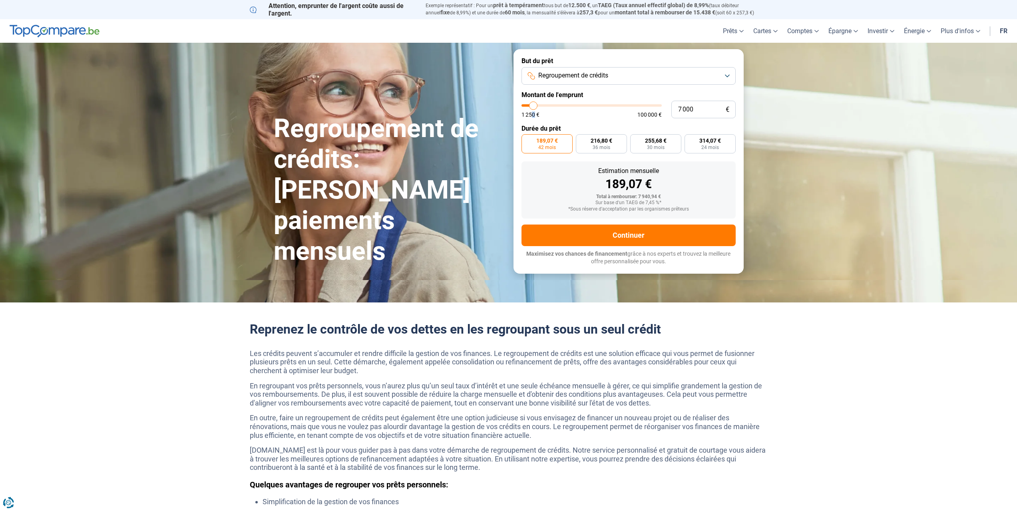
click at [532, 110] on div "1 250 € 100 000 €" at bounding box center [592, 110] width 140 height 13
click at [533, 107] on input "range" at bounding box center [592, 105] width 140 height 2
click at [532, 107] on input "range" at bounding box center [592, 105] width 140 height 2
click at [531, 107] on input "range" at bounding box center [592, 105] width 140 height 2
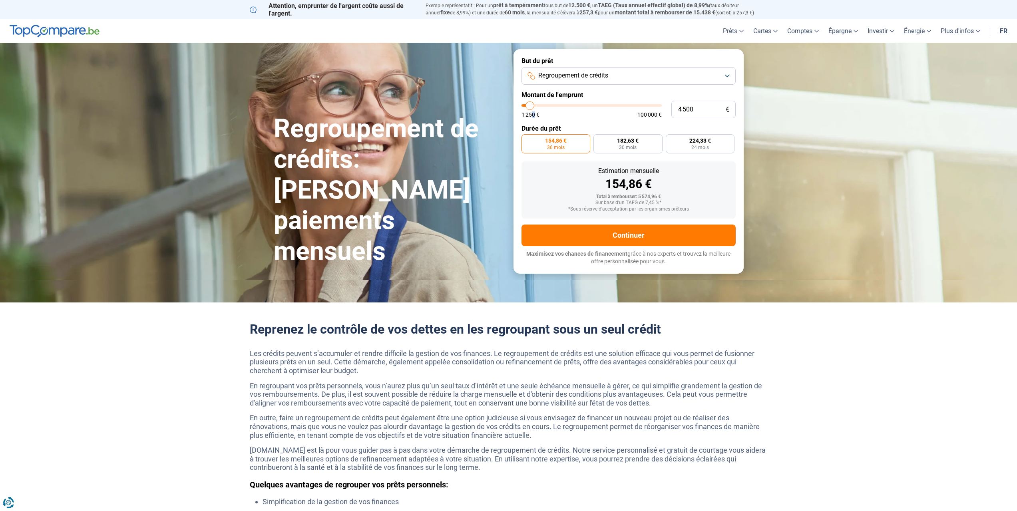
click at [530, 107] on input "range" at bounding box center [592, 105] width 140 height 2
click at [528, 105] on input "range" at bounding box center [592, 105] width 140 height 2
click at [529, 105] on input "range" at bounding box center [592, 105] width 140 height 2
click at [528, 106] on input "range" at bounding box center [592, 105] width 140 height 2
